Goal: Task Accomplishment & Management: Complete application form

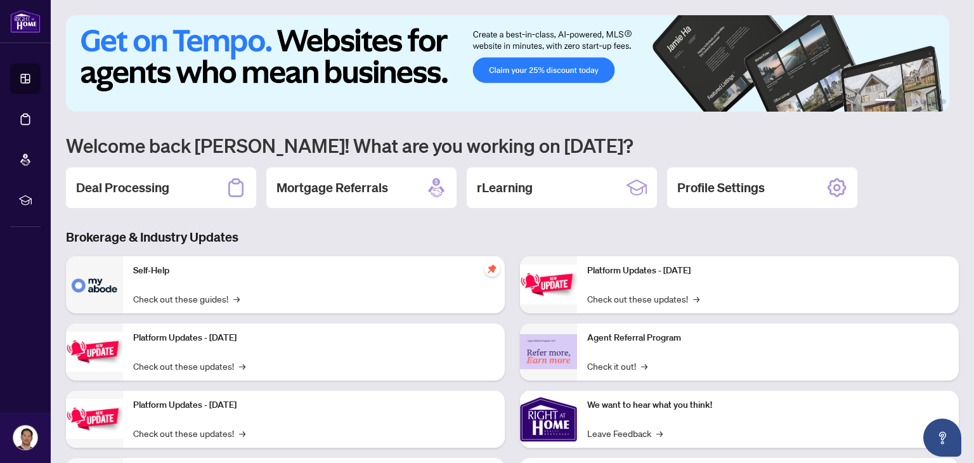
click at [161, 187] on h2 "Deal Processing" at bounding box center [122, 188] width 93 height 18
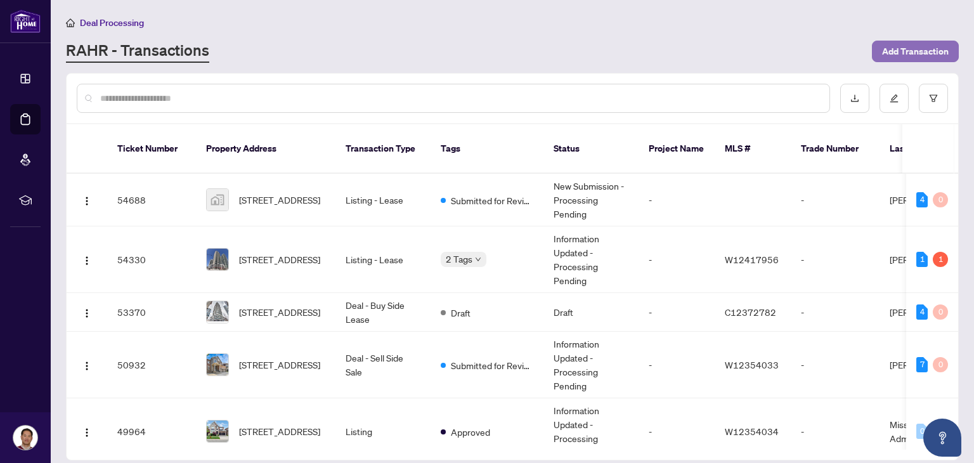
click at [890, 51] on span "Add Transaction" at bounding box center [915, 51] width 67 height 20
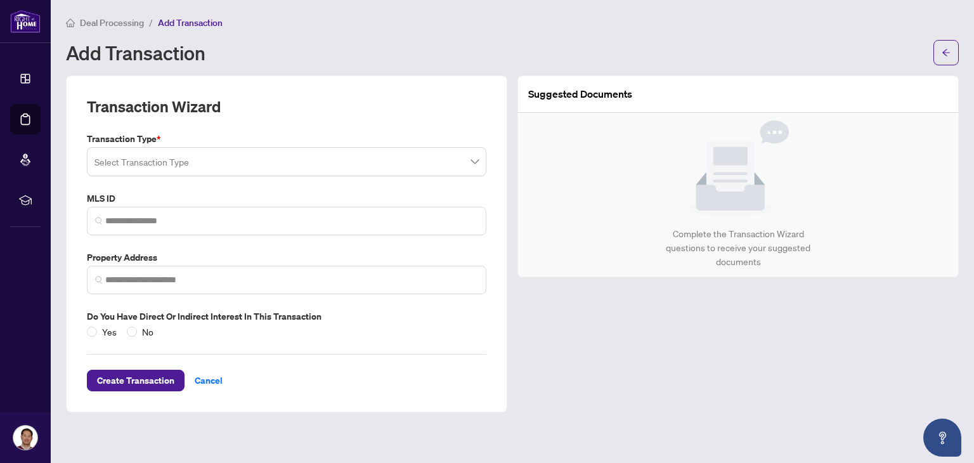
click at [360, 169] on input "search" at bounding box center [280, 164] width 373 height 28
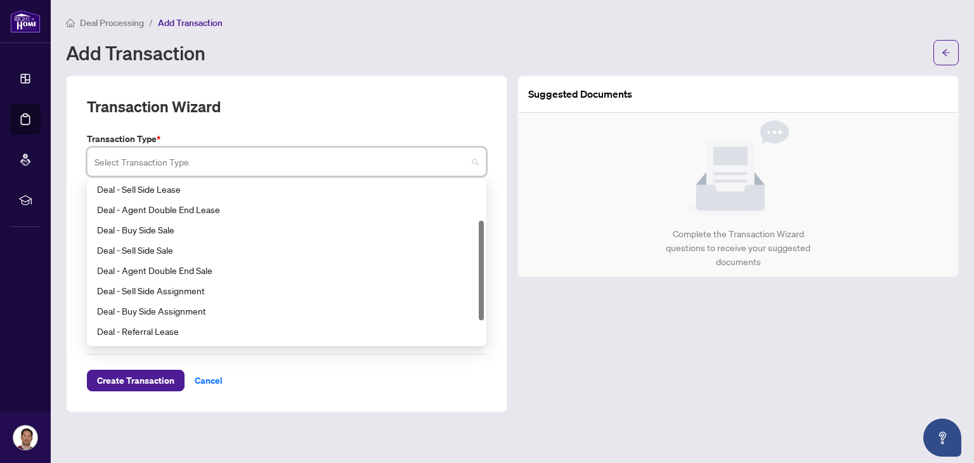
scroll to position [101, 0]
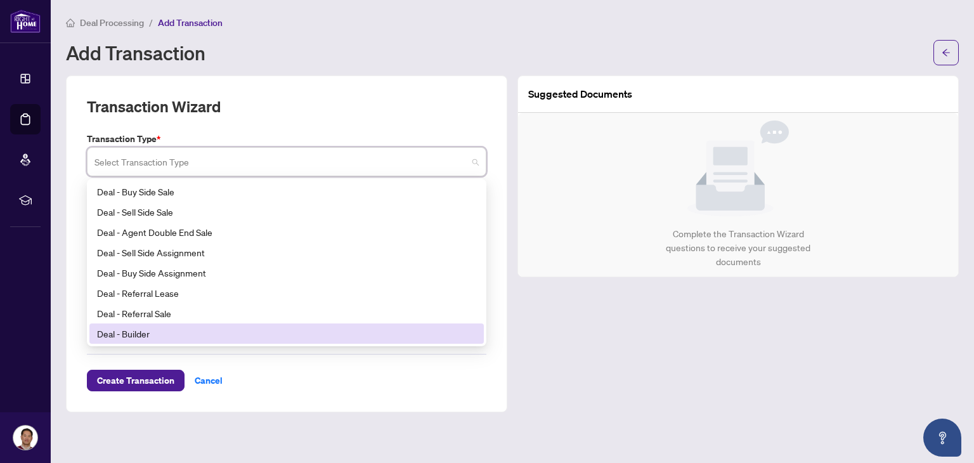
click at [133, 333] on div "Deal - Builder" at bounding box center [286, 333] width 379 height 14
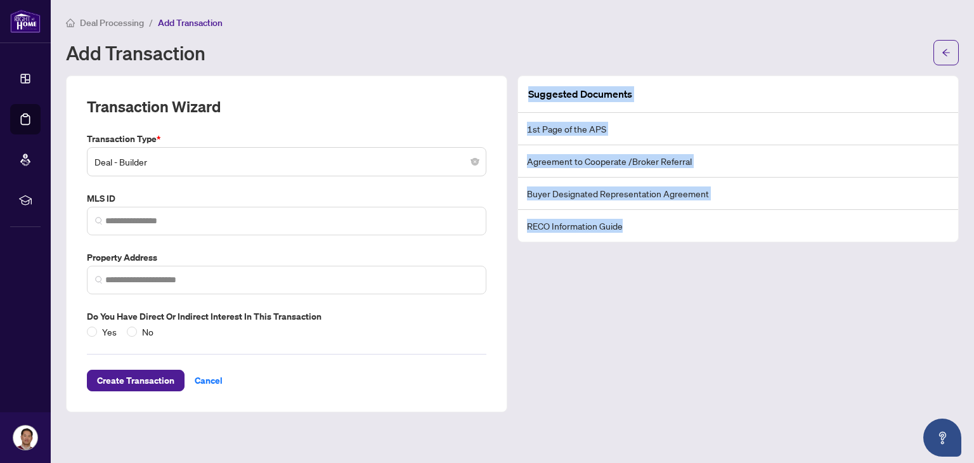
copy div "Suggested Documents 1st Page of the APS Agreement to Cooperate /Broker Referral…"
drag, startPoint x: 530, startPoint y: 92, endPoint x: 630, endPoint y: 228, distance: 168.8
click at [630, 228] on div "Suggested Documents 1st Page of the APS Agreement to Cooperate /Broker Referral…" at bounding box center [738, 158] width 440 height 165
copy div "Suggested Documents 1st Page of the APS Agreement to Cooperate /Broker Referral…"
